Goal: Information Seeking & Learning: Stay updated

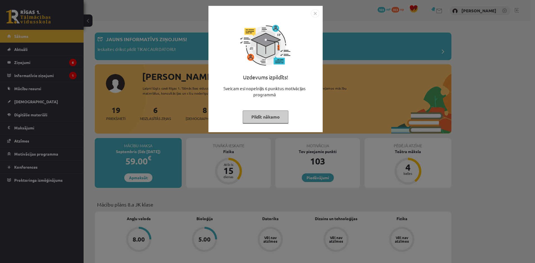
click at [313, 14] on img "Close" at bounding box center [315, 13] width 8 height 8
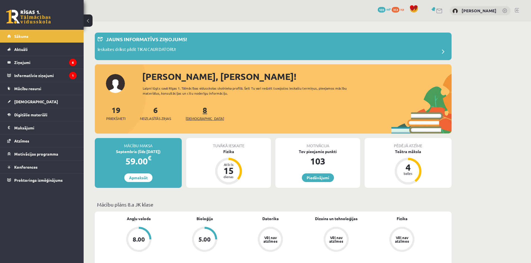
click at [194, 118] on span "[DEMOGRAPHIC_DATA]" at bounding box center [205, 119] width 38 height 6
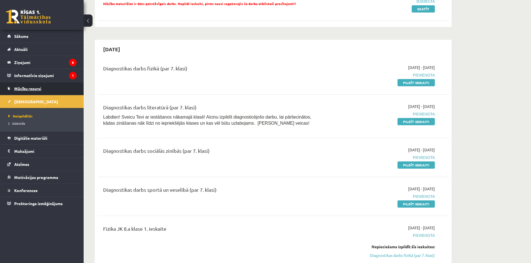
scroll to position [84, 0]
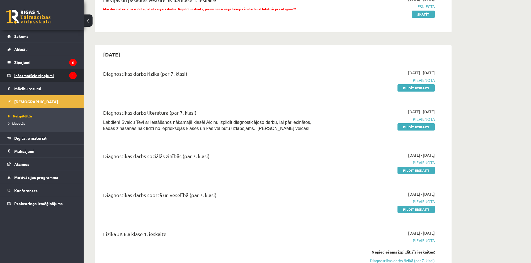
click at [65, 76] on legend "Informatīvie ziņojumi 1" at bounding box center [45, 75] width 62 height 13
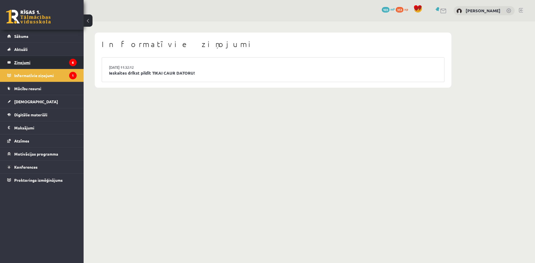
click at [52, 62] on legend "Ziņojumi 6" at bounding box center [45, 62] width 62 height 13
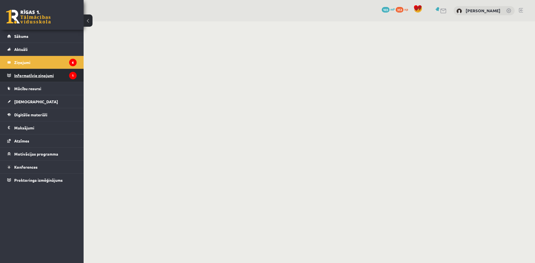
click at [55, 77] on legend "Informatīvie ziņojumi 1" at bounding box center [45, 75] width 62 height 13
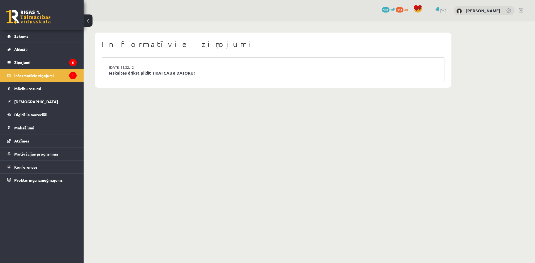
click at [118, 74] on link "Ieskaites drīkst pildīt TIKAI CAUR DATORU!" at bounding box center [273, 73] width 328 height 6
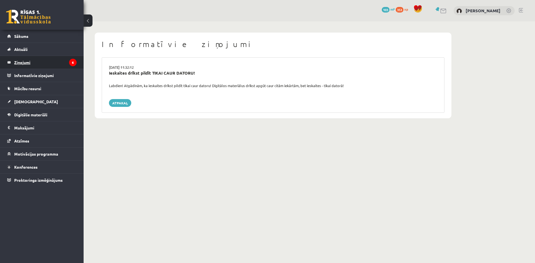
click at [51, 61] on legend "Ziņojumi 6" at bounding box center [45, 62] width 62 height 13
